Goal: Task Accomplishment & Management: Manage account settings

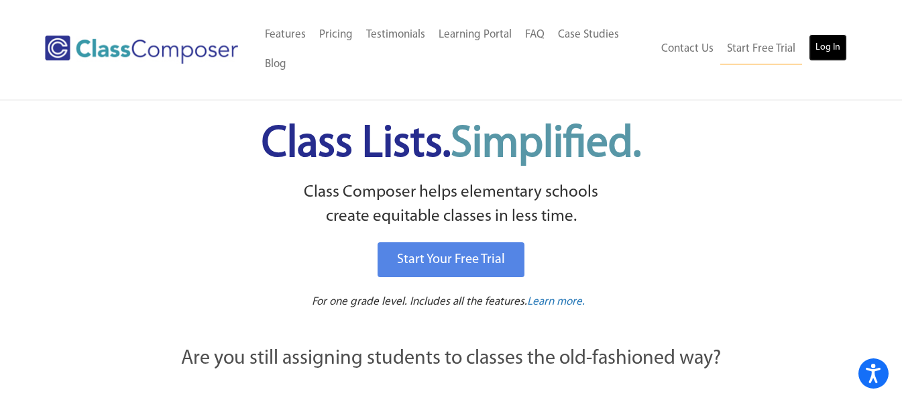
click at [825, 50] on link "Log In" at bounding box center [828, 47] width 38 height 27
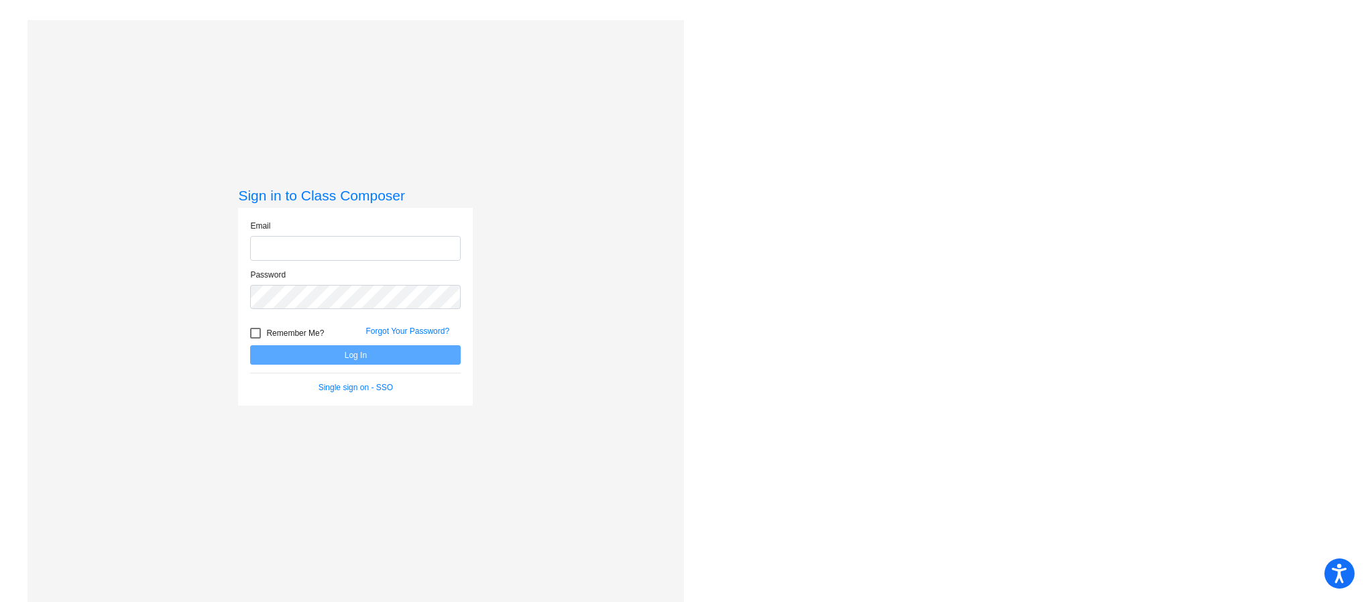
type input "asligh@cuttensd.org"
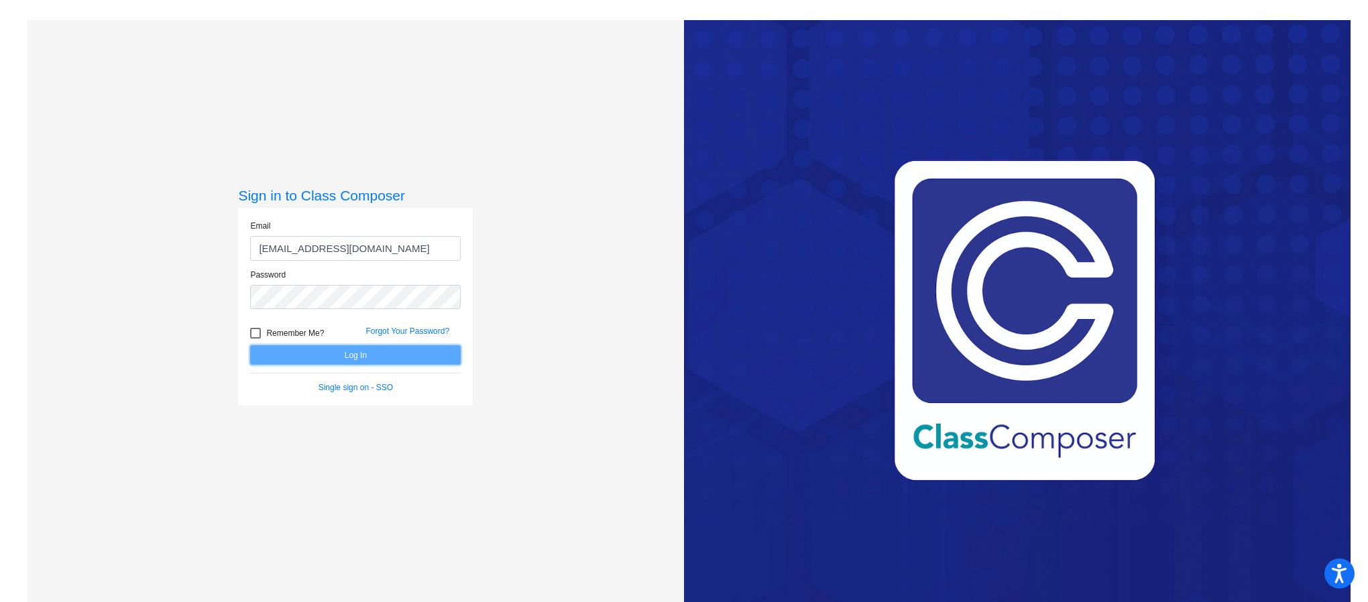
click at [284, 354] on button "Log In" at bounding box center [355, 354] width 211 height 19
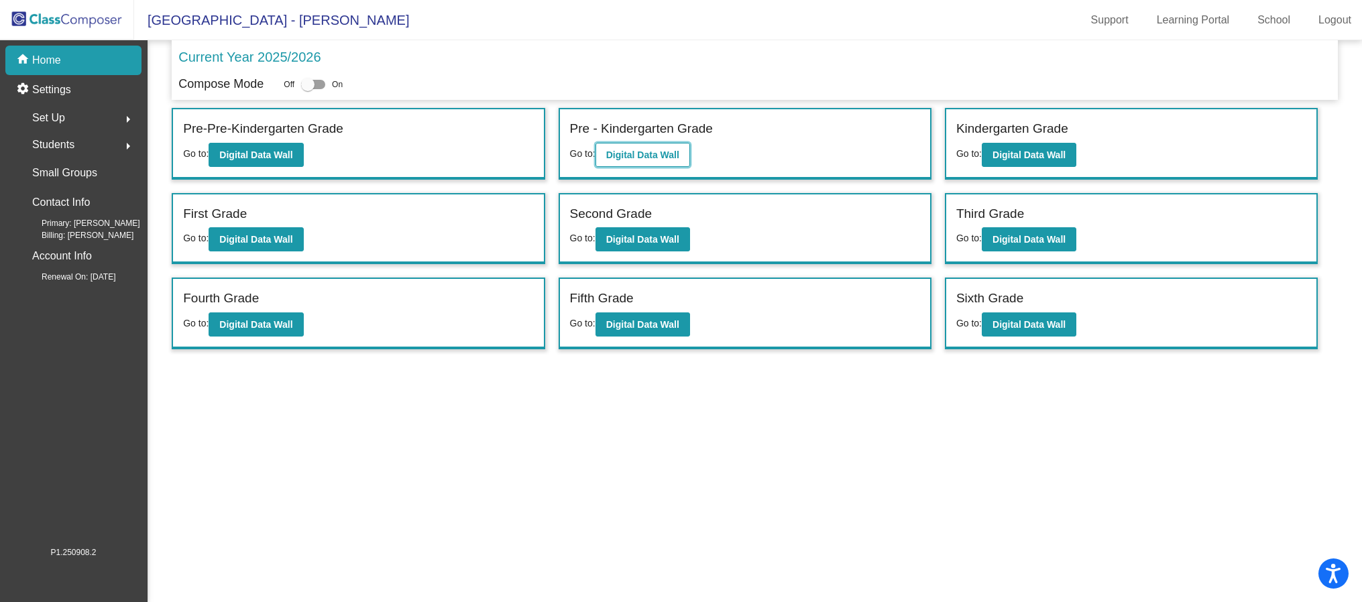
click at [674, 150] on b "Digital Data Wall" at bounding box center [642, 155] width 73 height 11
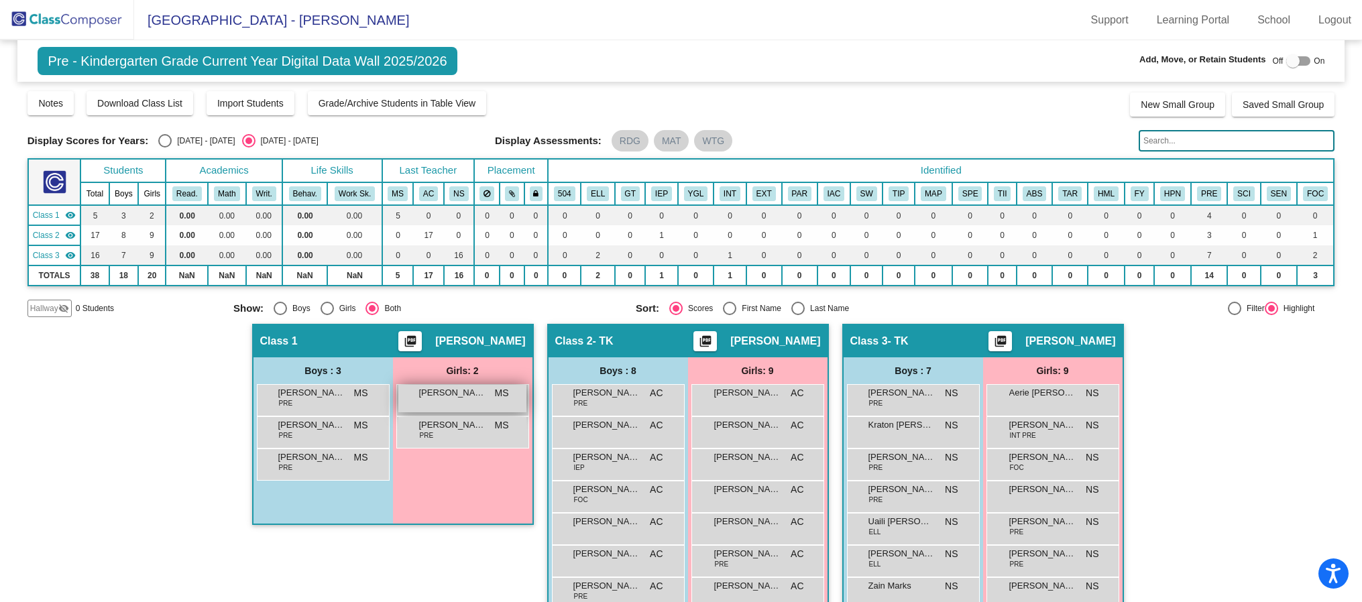
click at [459, 399] on span "Arabella Marsh" at bounding box center [452, 392] width 67 height 13
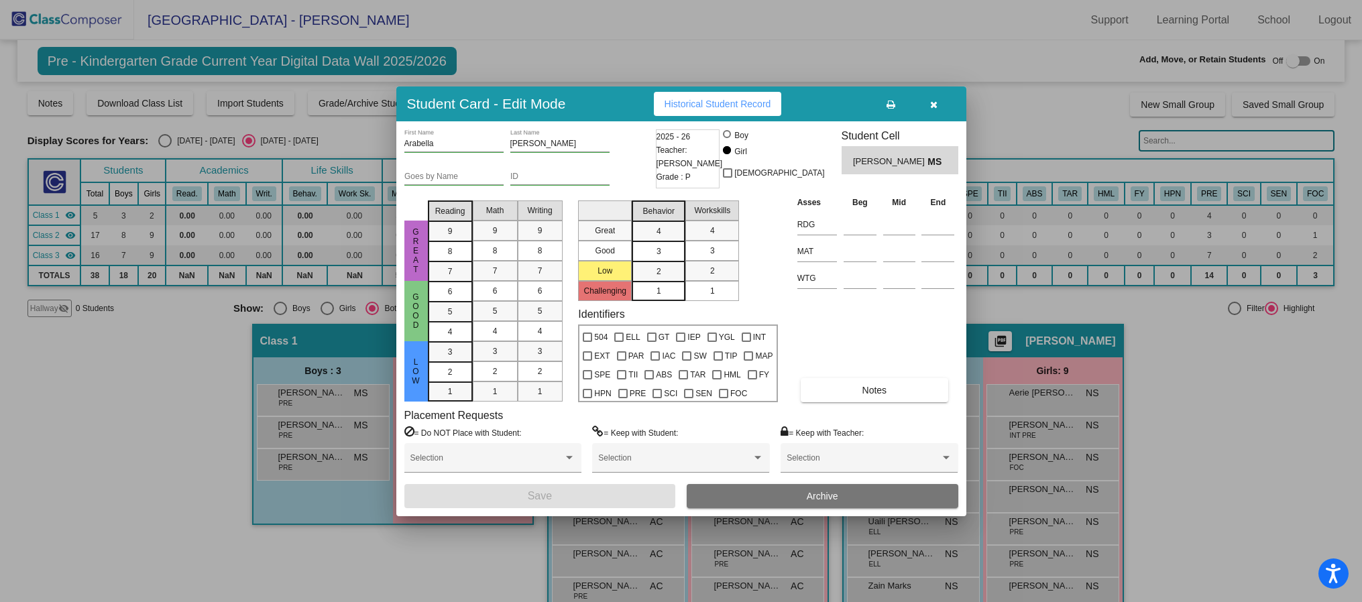
click at [341, 403] on div at bounding box center [681, 301] width 1362 height 602
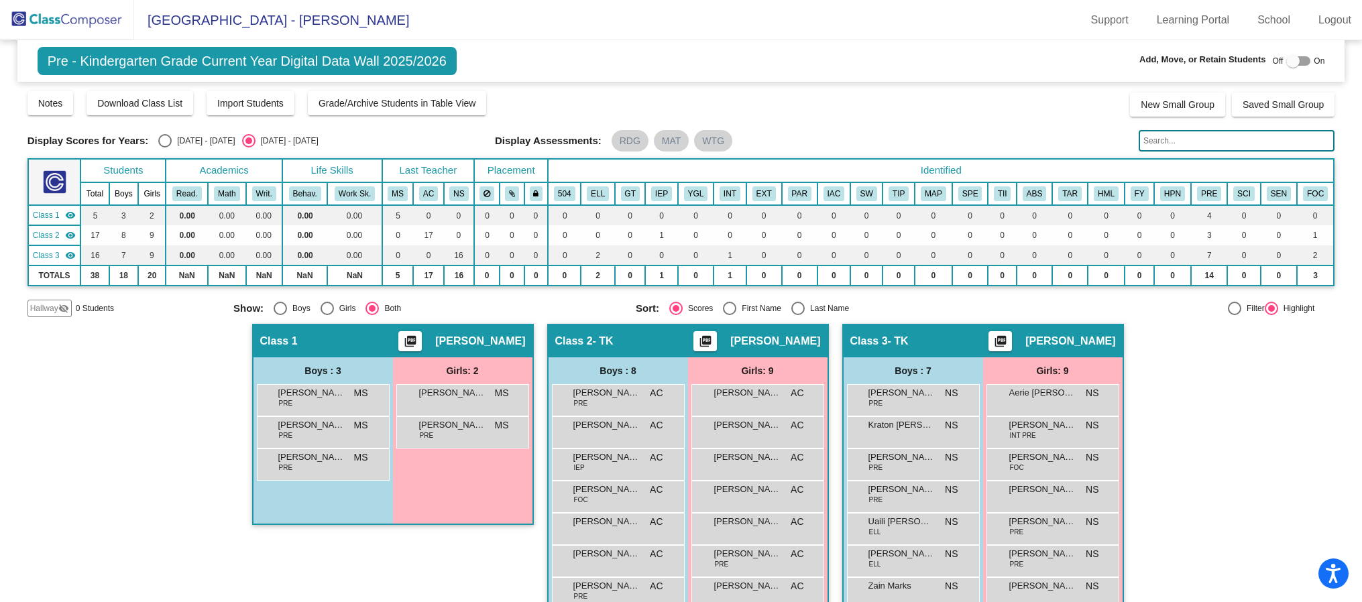
click at [341, 403] on div "Augustus Saffold PRE MS lock do_not_disturb_alt" at bounding box center [321, 398] width 128 height 27
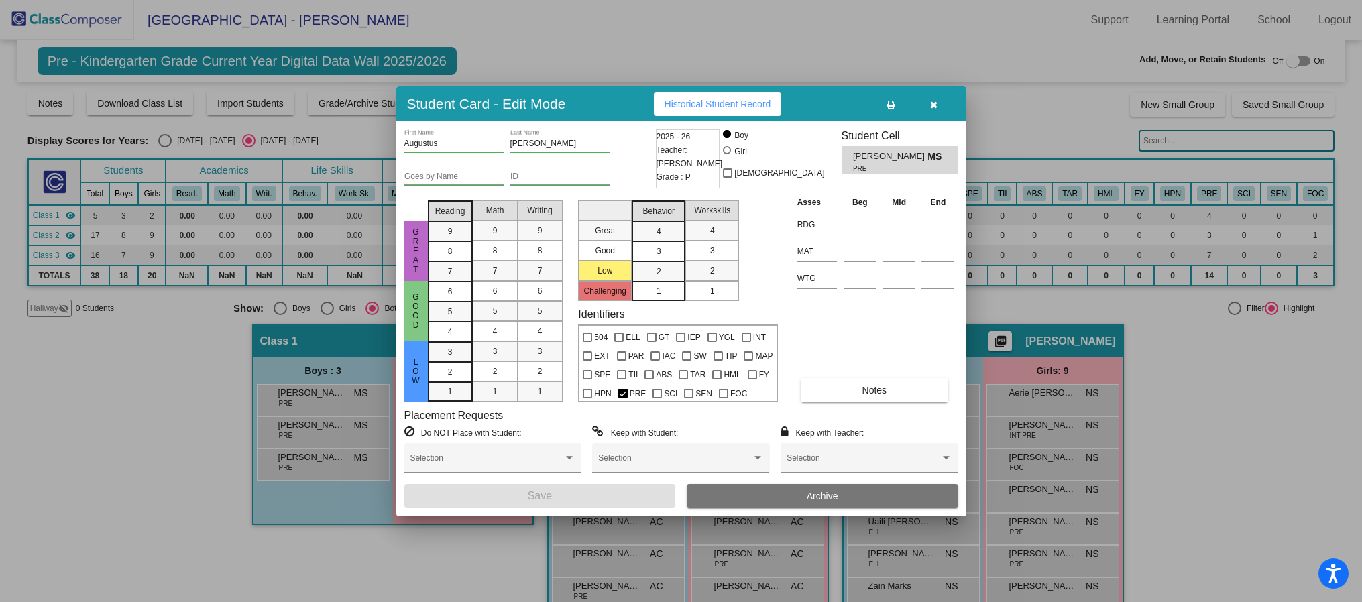
click at [320, 463] on div at bounding box center [681, 301] width 1362 height 602
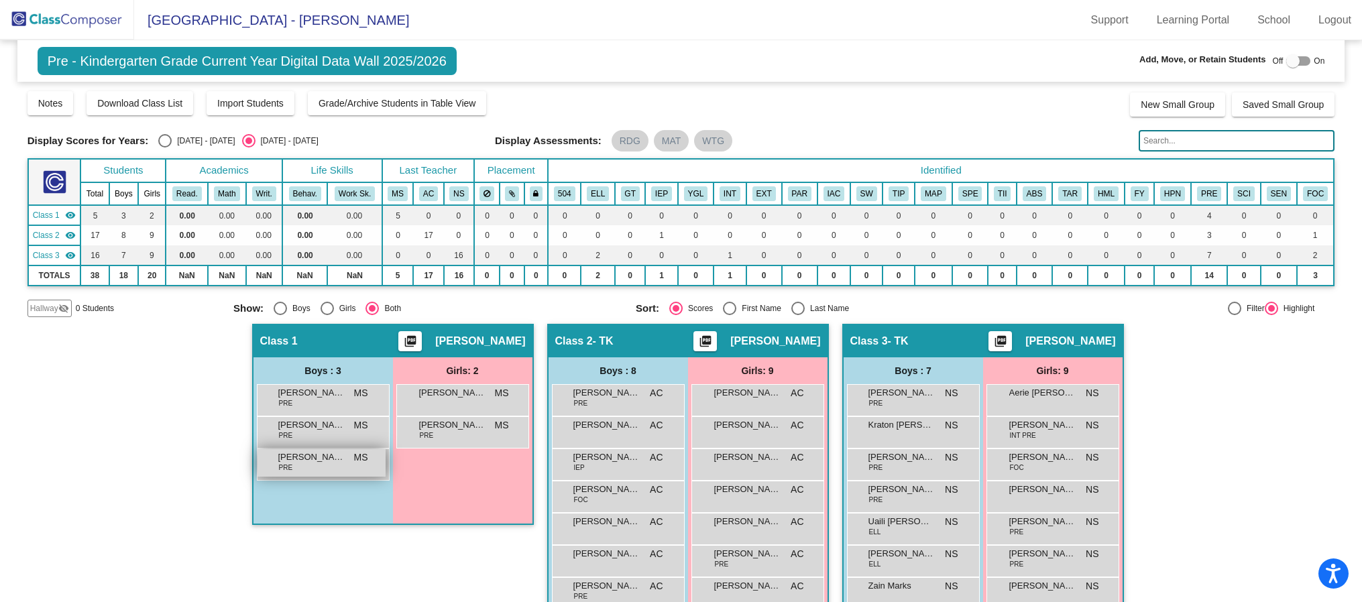
click at [320, 463] on span "Lincoln Anderson" at bounding box center [311, 457] width 67 height 13
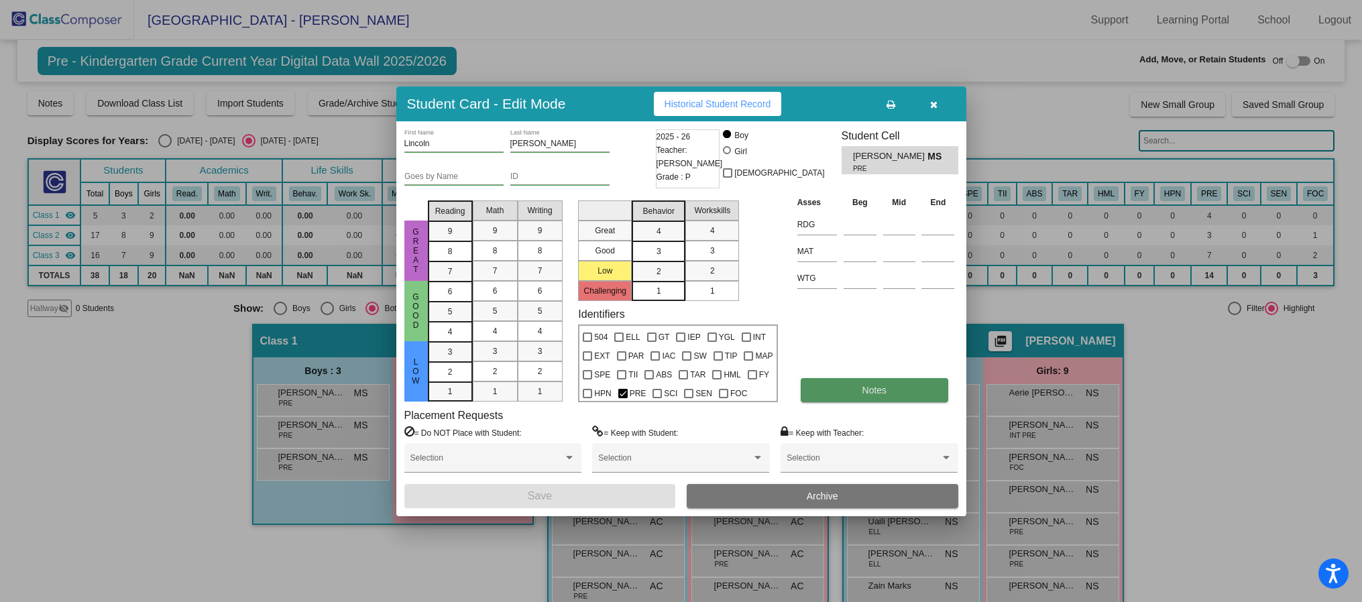
click at [857, 394] on button "Notes" at bounding box center [873, 390] width 147 height 24
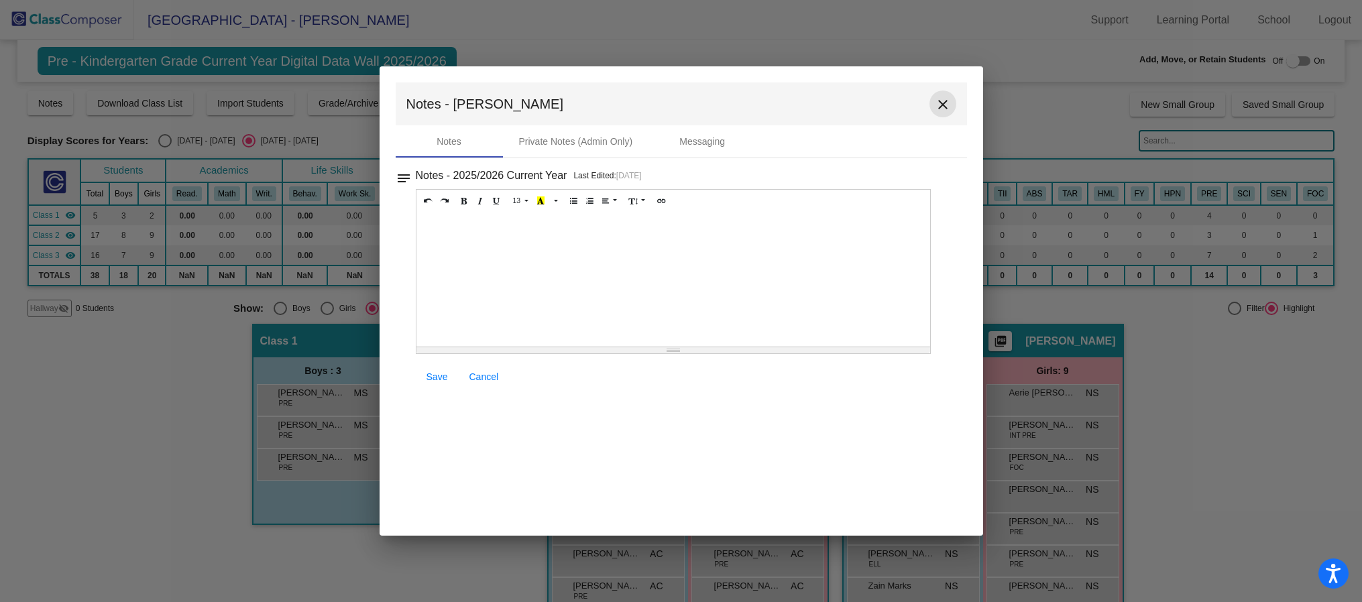
click at [929, 101] on button "close" at bounding box center [942, 104] width 27 height 27
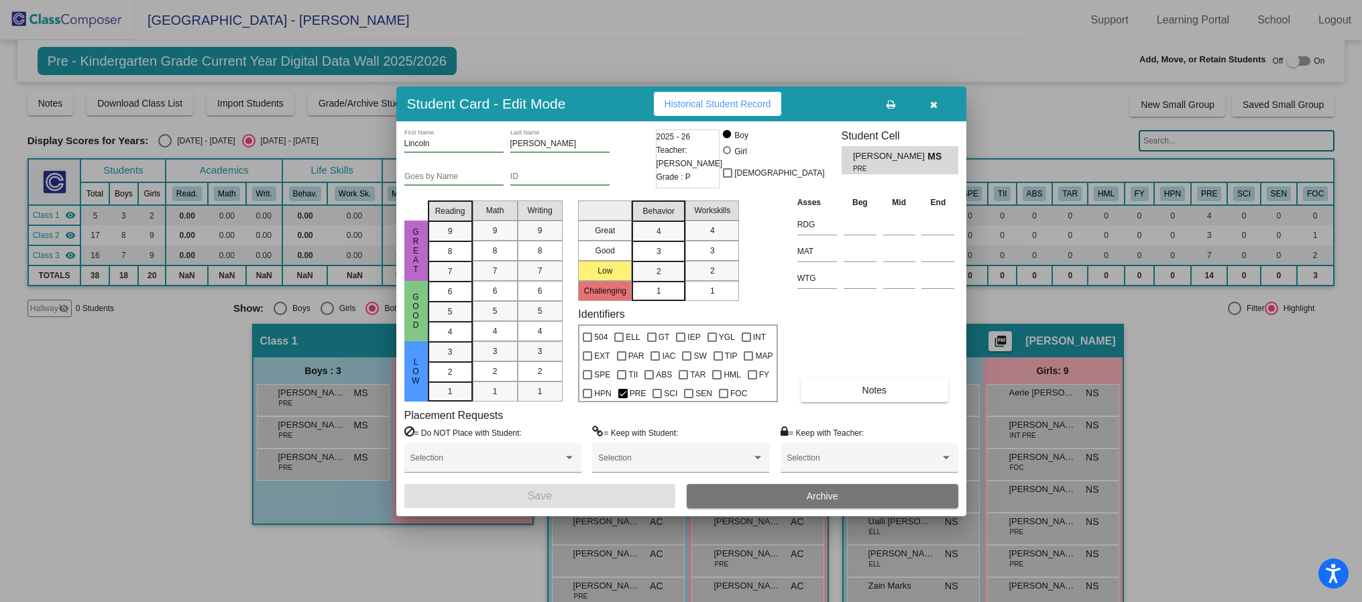
click at [308, 388] on div at bounding box center [681, 301] width 1362 height 602
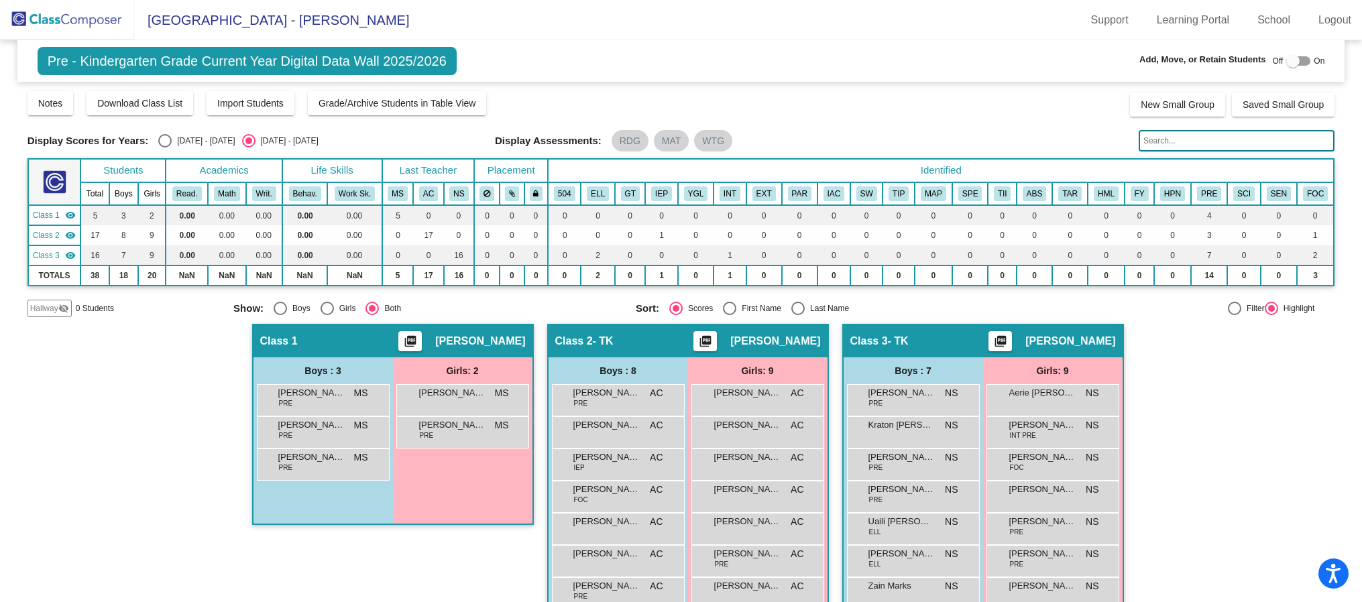
click at [308, 388] on span "Augustus Saffold" at bounding box center [311, 392] width 67 height 13
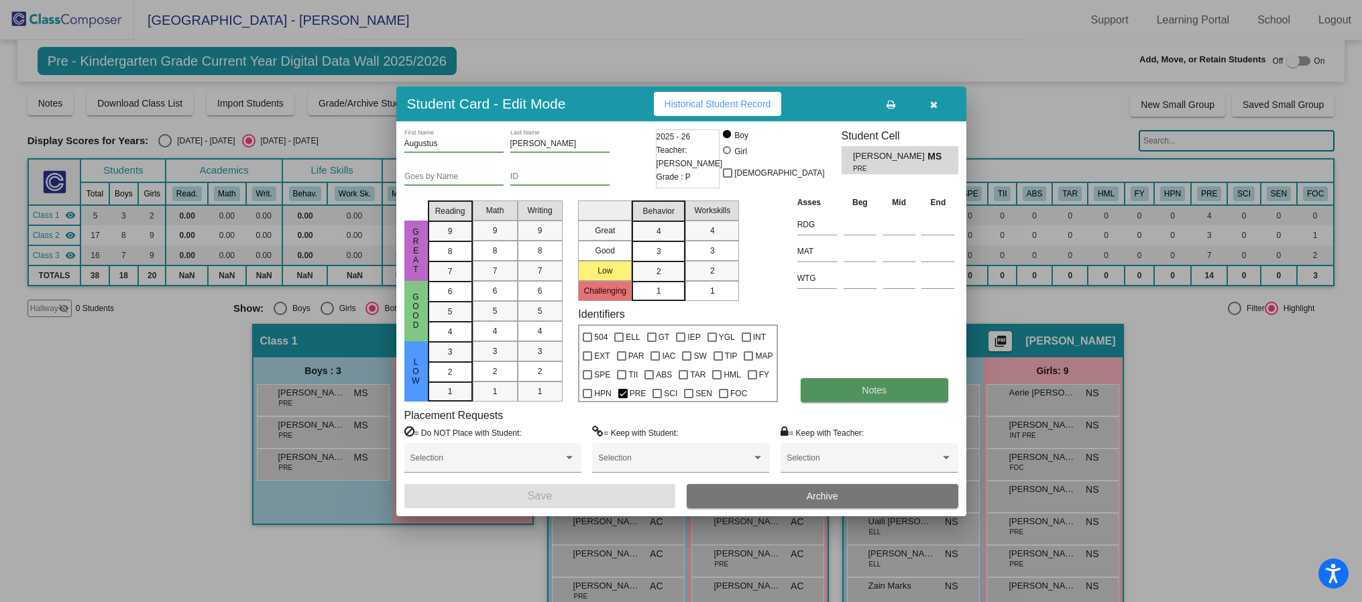
click at [918, 392] on button "Notes" at bounding box center [873, 390] width 147 height 24
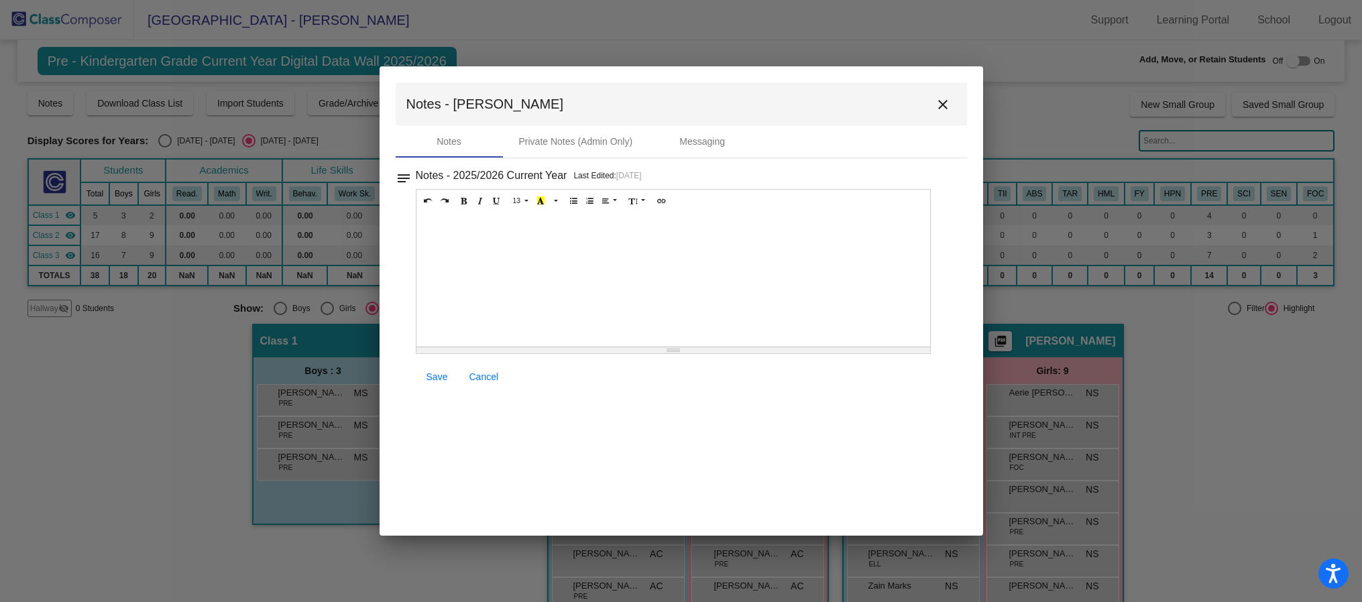
click at [944, 111] on mat-icon "close" at bounding box center [943, 105] width 16 height 16
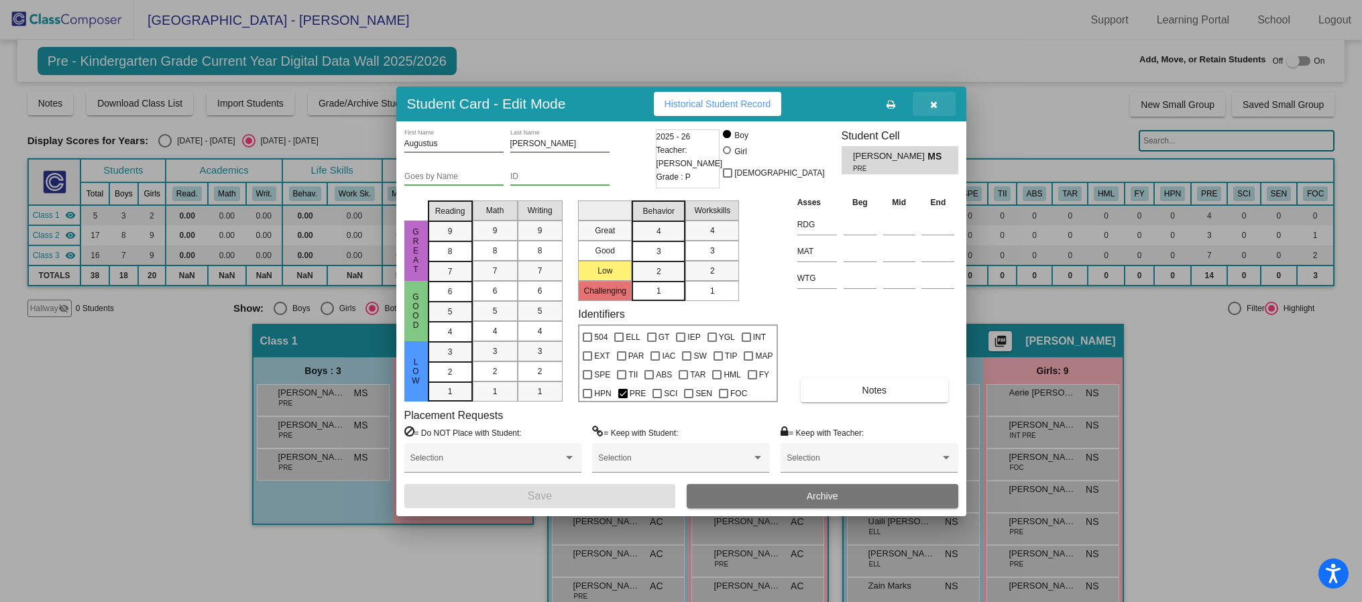
click at [939, 109] on button "button" at bounding box center [933, 104] width 43 height 24
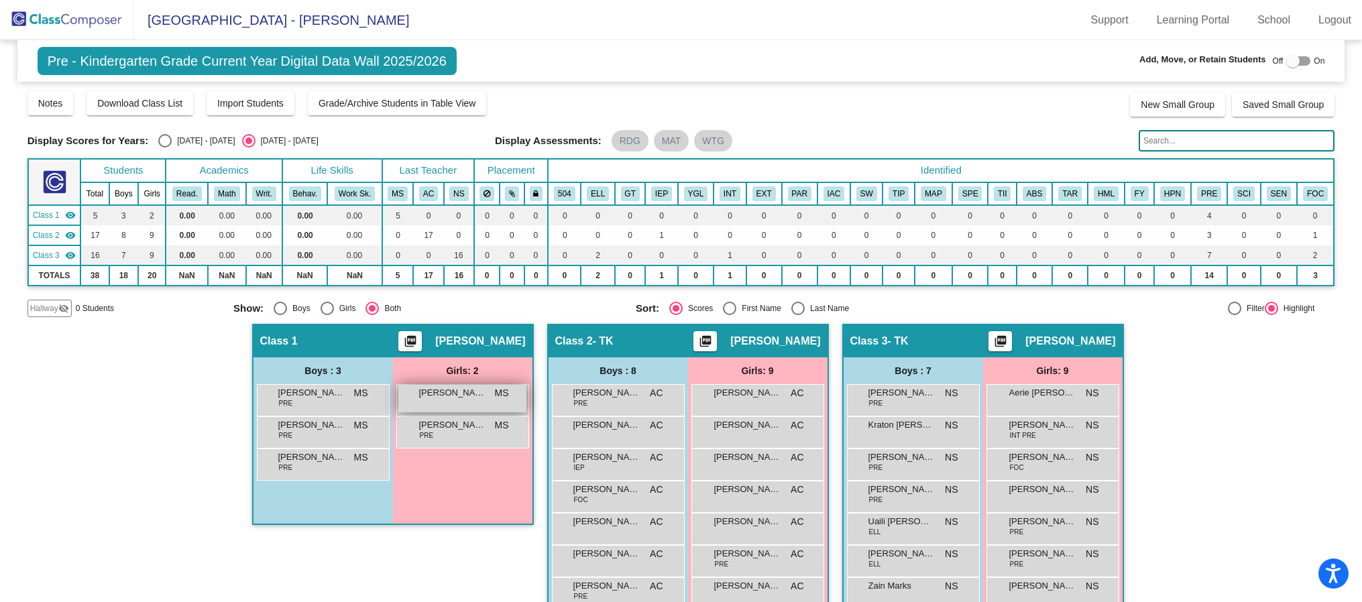
click at [487, 392] on div "Arabella Marsh MS lock do_not_disturb_alt" at bounding box center [462, 398] width 128 height 27
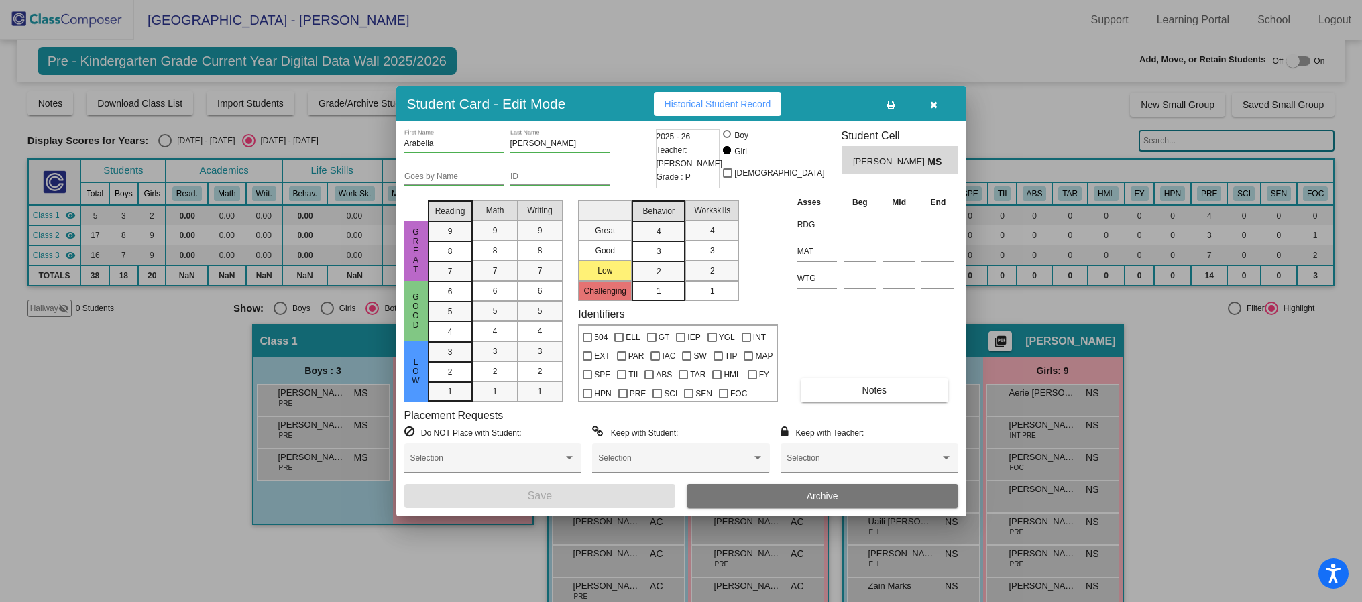
click at [929, 95] on button "button" at bounding box center [933, 104] width 43 height 24
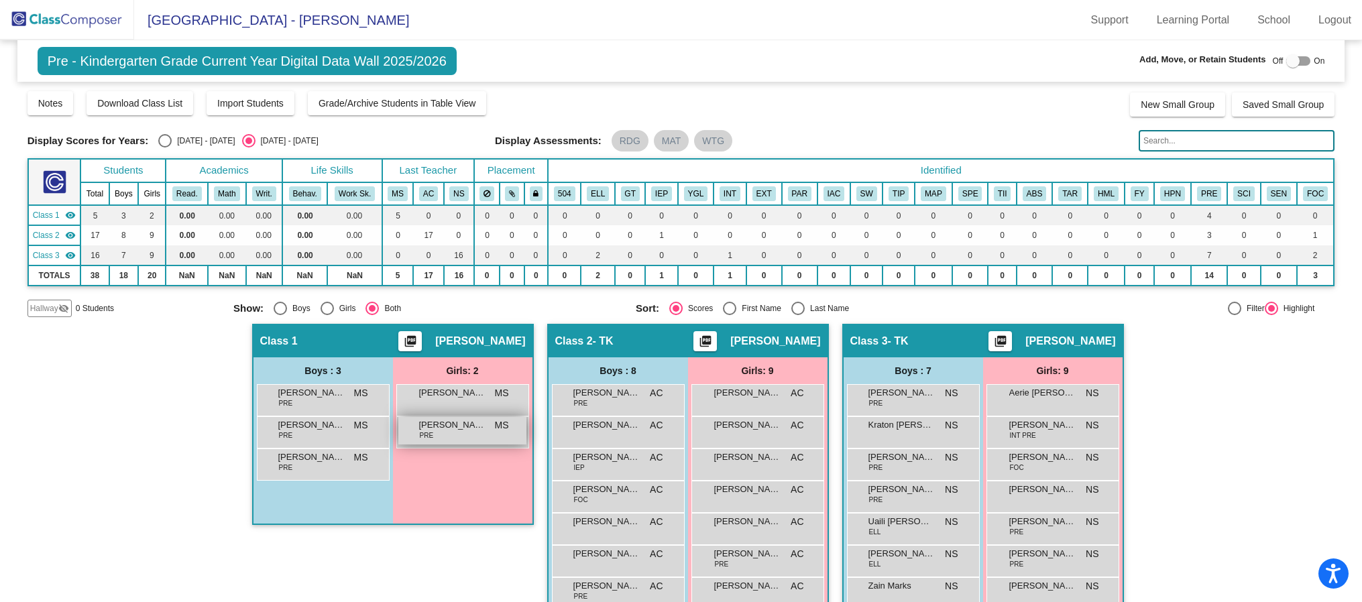
click at [413, 427] on div "Jade Mitchell PRE MS lock do_not_disturb_alt" at bounding box center [462, 430] width 128 height 27
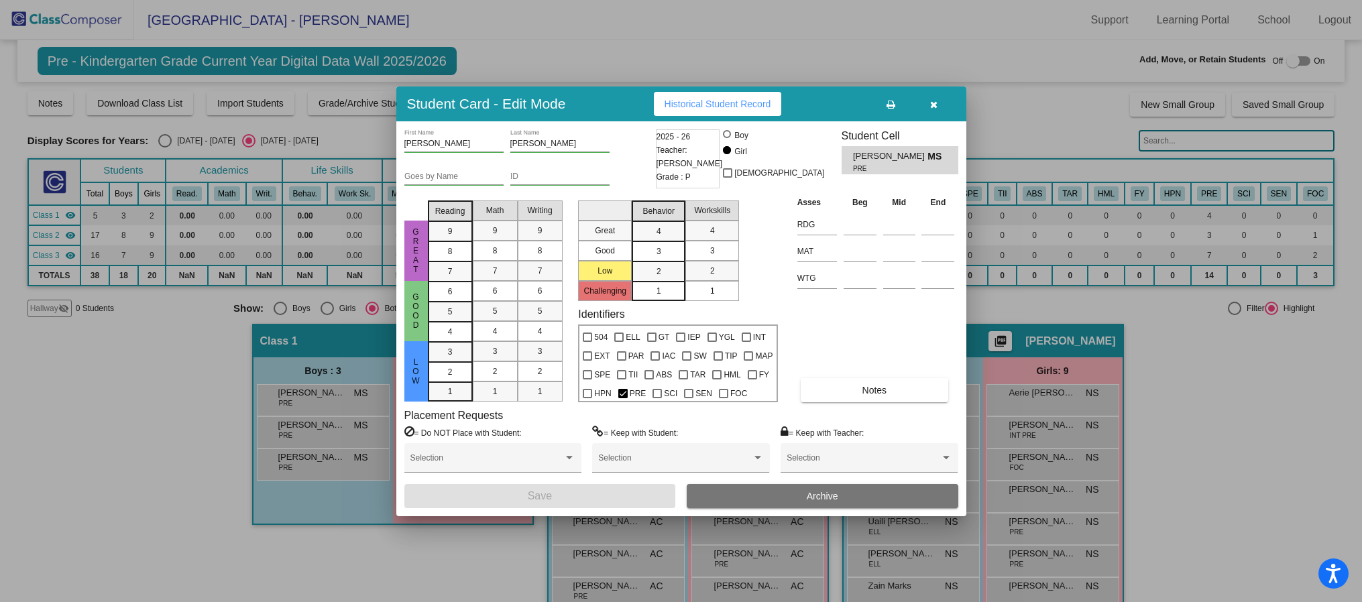
click at [934, 105] on icon "button" at bounding box center [933, 104] width 7 height 9
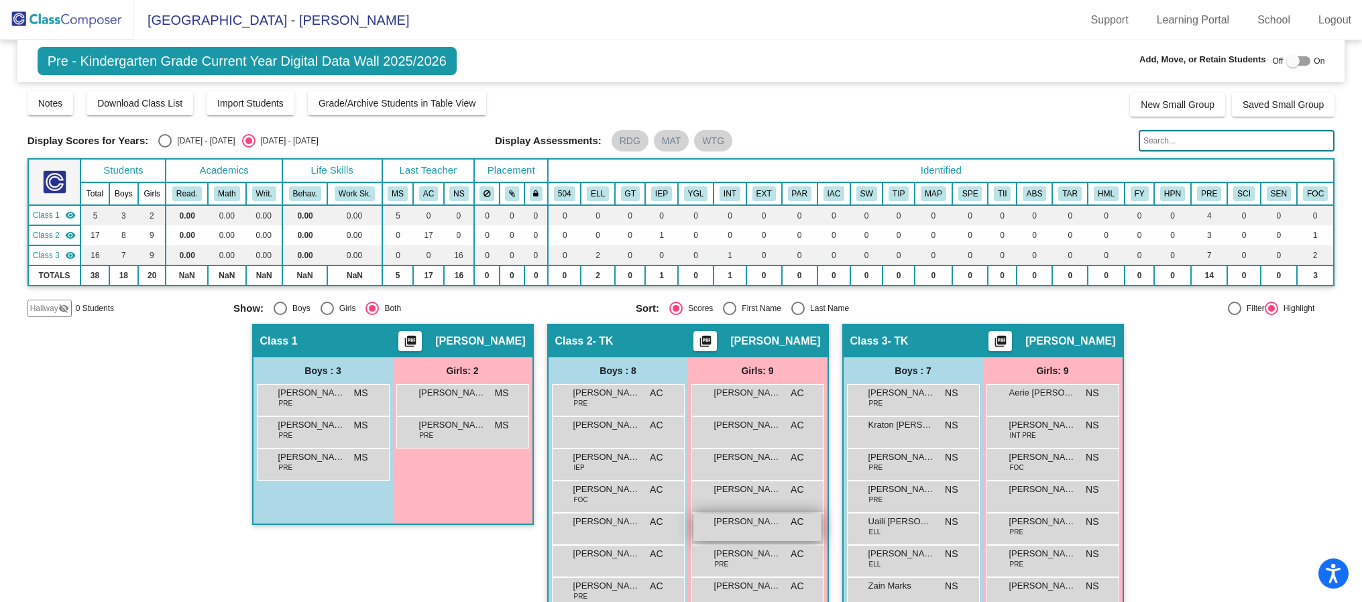
click at [731, 522] on span "Haley Her" at bounding box center [747, 521] width 67 height 13
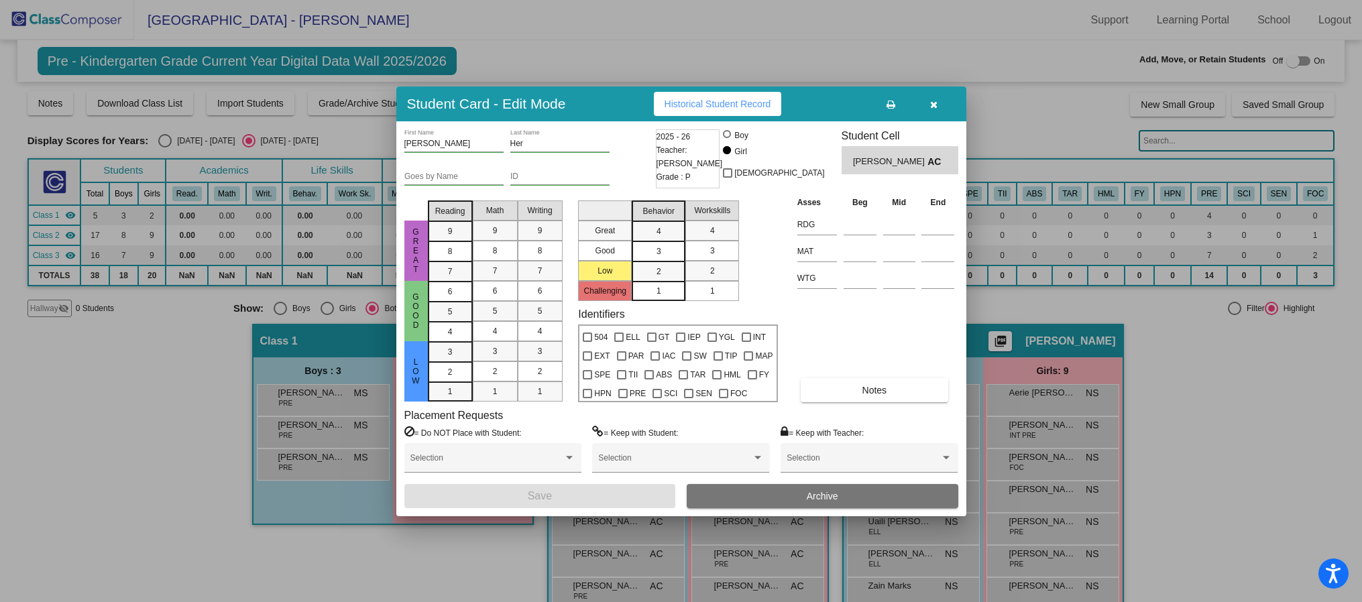
click at [926, 105] on button "button" at bounding box center [933, 104] width 43 height 24
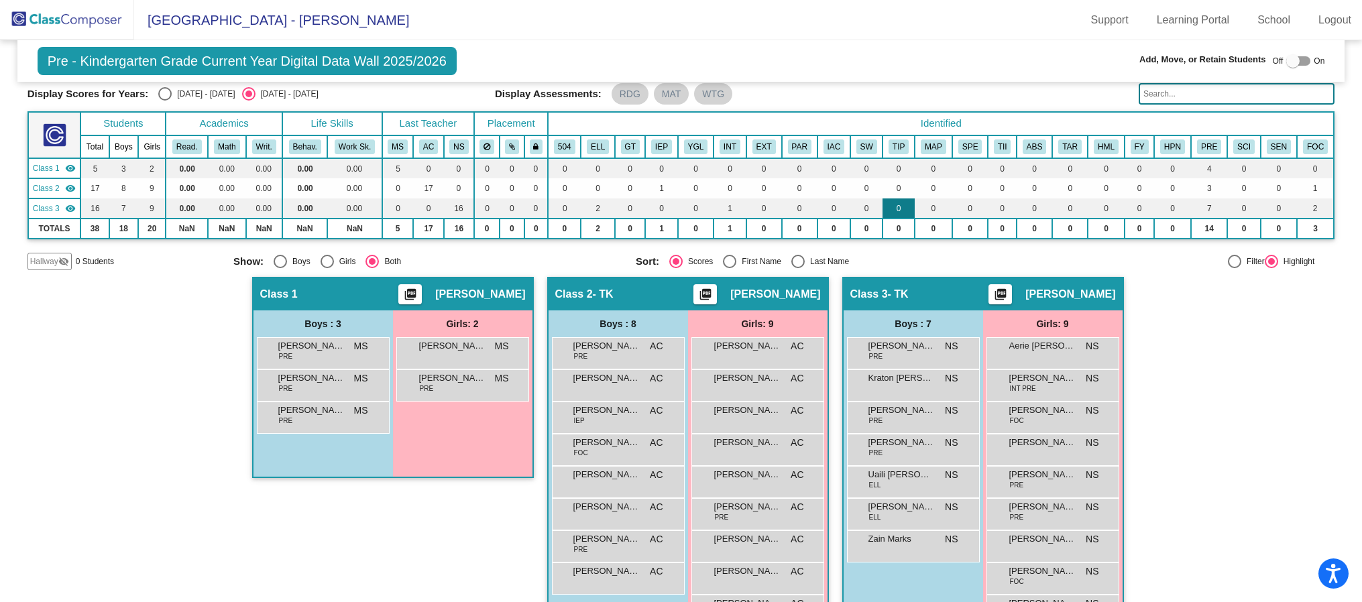
scroll to position [93, 0]
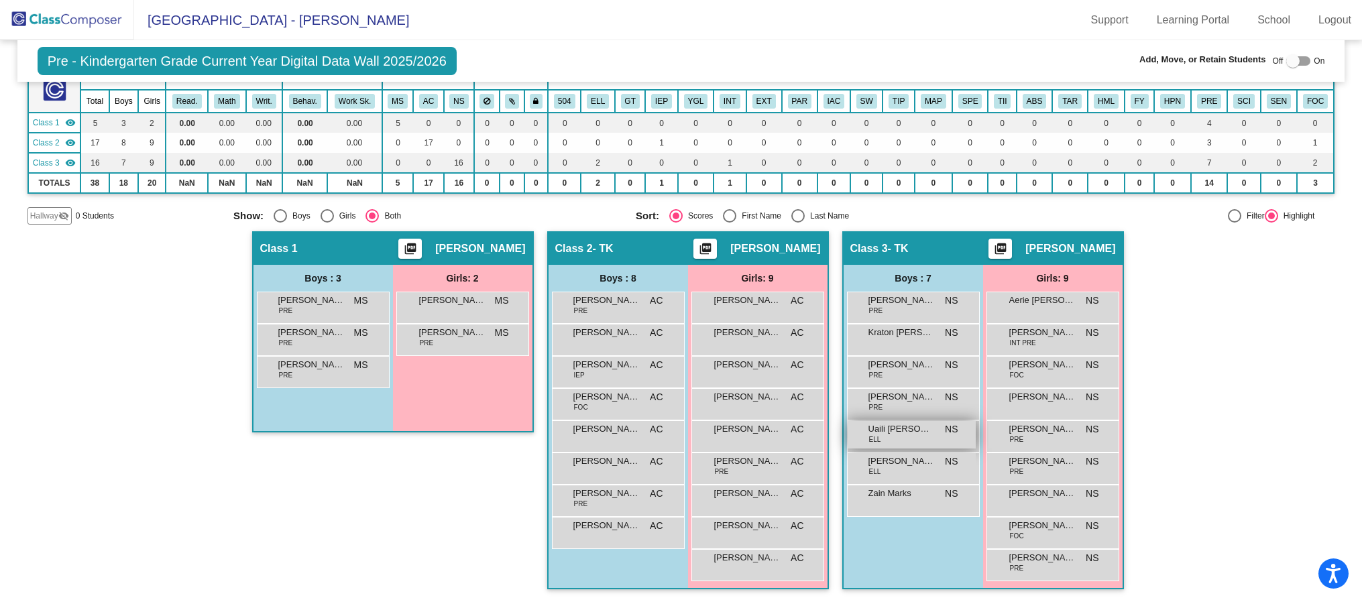
click at [948, 437] on div "Uaili Beathe Ocana ELL NS lock do_not_disturb_alt" at bounding box center [911, 434] width 128 height 27
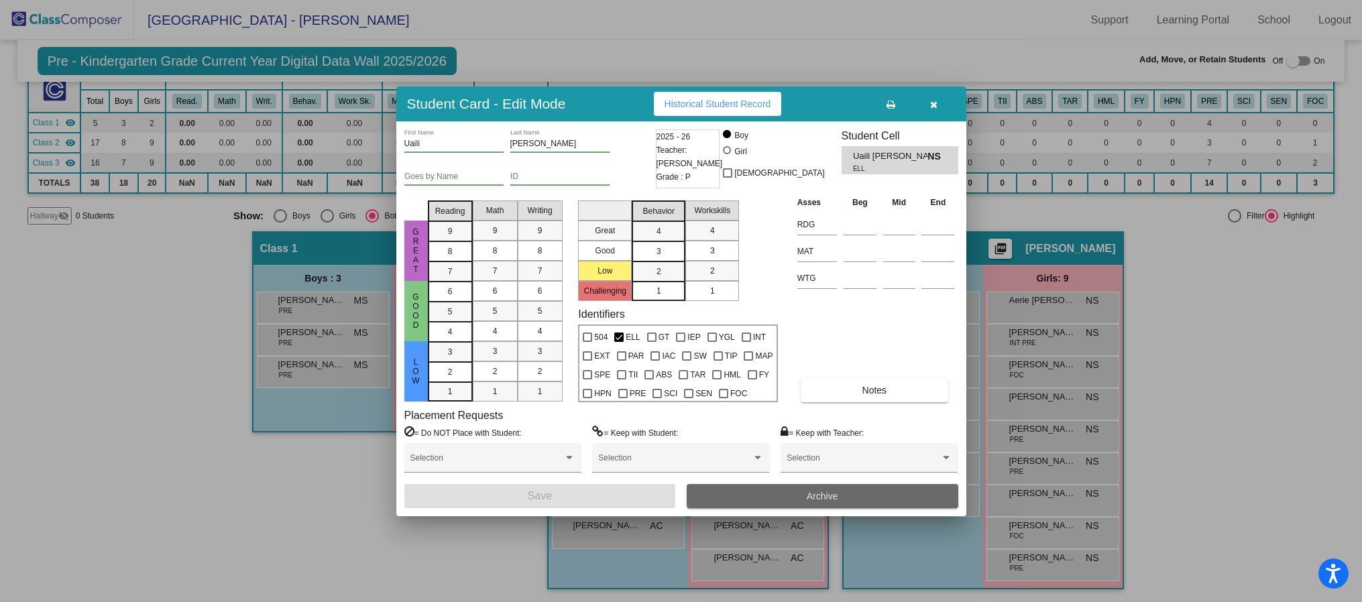
click at [906, 491] on button "Archive" at bounding box center [823, 496] width 272 height 24
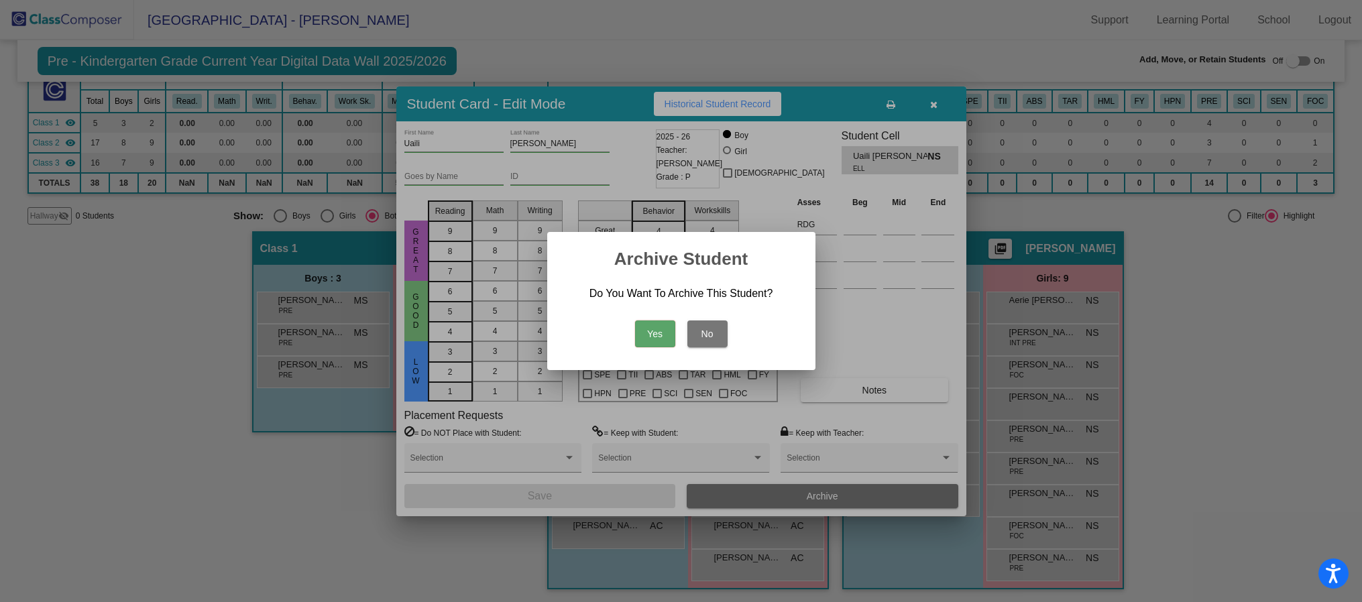
click at [650, 338] on button "Yes" at bounding box center [655, 333] width 40 height 27
